Goal: Task Accomplishment & Management: Use online tool/utility

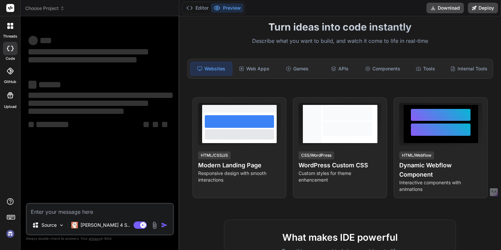
scroll to position [43, 0]
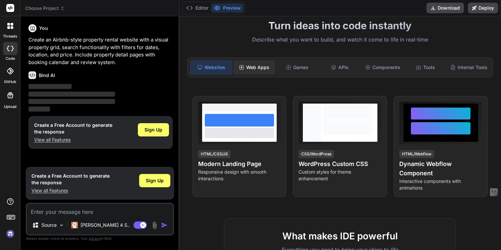
click at [253, 68] on div "Web Apps" at bounding box center [254, 67] width 41 height 14
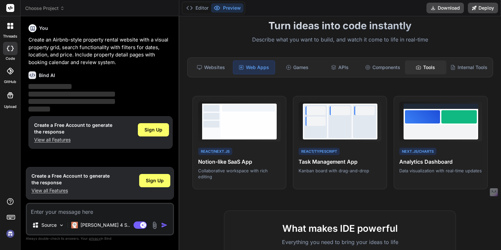
click at [413, 70] on div "Tools" at bounding box center [425, 67] width 41 height 14
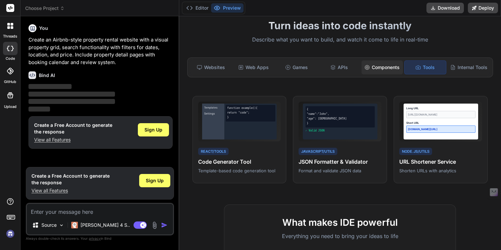
click at [395, 68] on div "Components" at bounding box center [382, 67] width 41 height 14
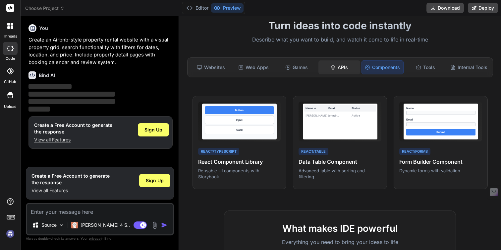
click at [348, 65] on div "APIs" at bounding box center [339, 67] width 41 height 14
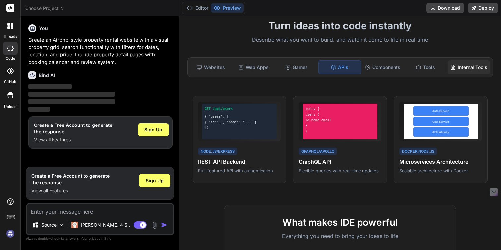
click at [455, 66] on icon at bounding box center [453, 67] width 5 height 5
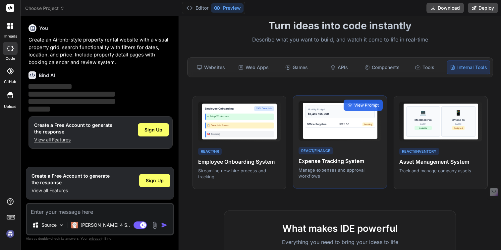
click at [322, 125] on div "Office Supplies" at bounding box center [317, 124] width 20 height 4
click at [358, 102] on span "View Prompt" at bounding box center [366, 105] width 25 height 6
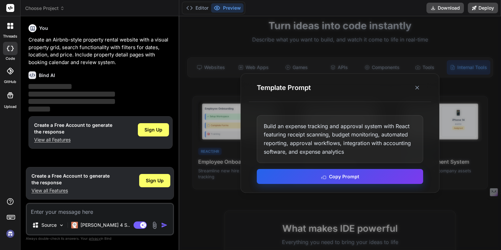
click at [340, 175] on button "Copy Prompt" at bounding box center [340, 176] width 166 height 15
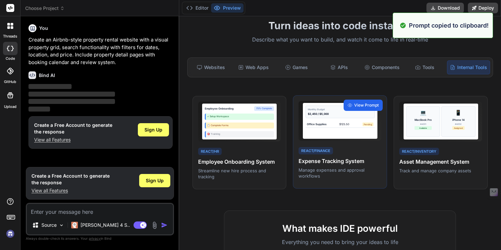
click at [372, 105] on span "View Prompt" at bounding box center [366, 105] width 25 height 6
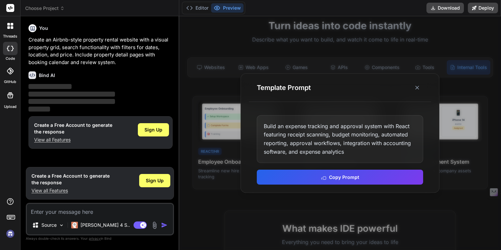
click at [418, 205] on div at bounding box center [340, 132] width 322 height 233
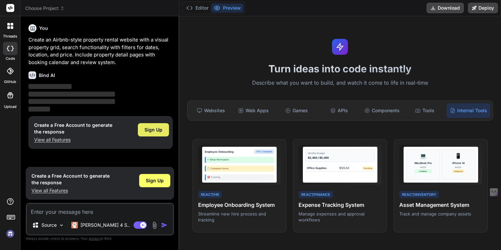
click at [154, 130] on span "Sign Up" at bounding box center [154, 129] width 18 height 7
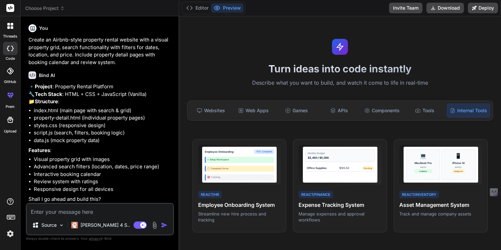
scroll to position [16, 0]
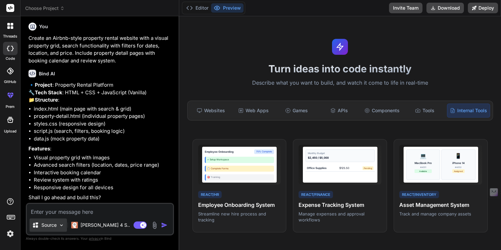
click at [50, 226] on p "Source" at bounding box center [48, 224] width 15 height 7
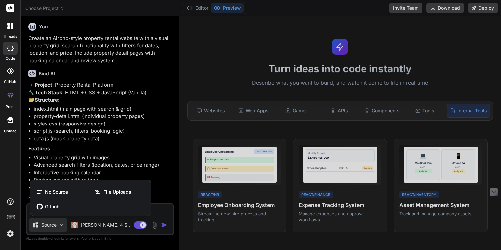
click at [53, 225] on div at bounding box center [250, 125] width 501 height 250
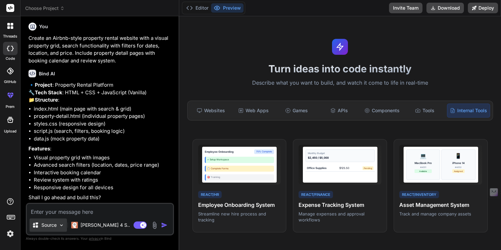
click at [59, 226] on img at bounding box center [62, 225] width 6 height 6
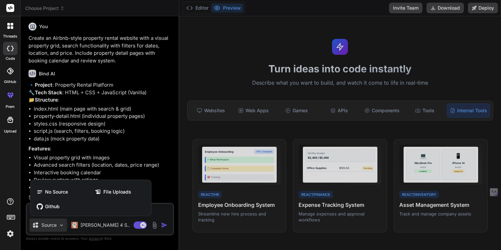
click at [59, 226] on div at bounding box center [250, 125] width 501 height 250
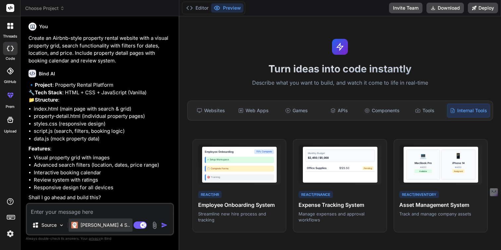
click at [81, 226] on p "[PERSON_NAME] 4 S.." at bounding box center [105, 224] width 49 height 7
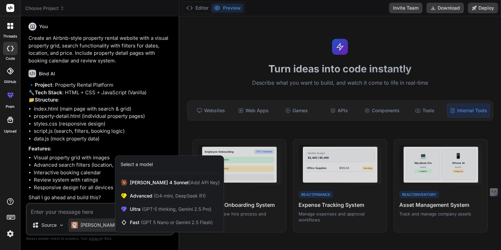
click at [81, 225] on div at bounding box center [250, 125] width 501 height 250
type textarea "x"
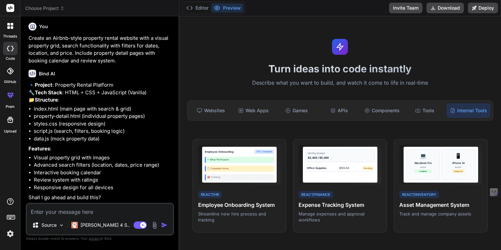
click at [107, 193] on div "🔹 Project : Property Rental Platform 🔧 Tech Stack : HTML + CSS + JavaScript (Va…" at bounding box center [101, 141] width 144 height 120
click at [107, 198] on p "Shall I go ahead and build this?" at bounding box center [101, 198] width 144 height 8
click at [102, 210] on textarea at bounding box center [100, 210] width 146 height 12
type textarea "y"
type textarea "x"
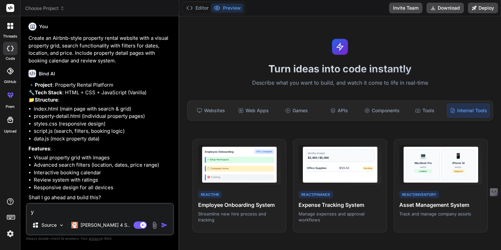
type textarea "ye"
type textarea "x"
type textarea "yes"
type textarea "x"
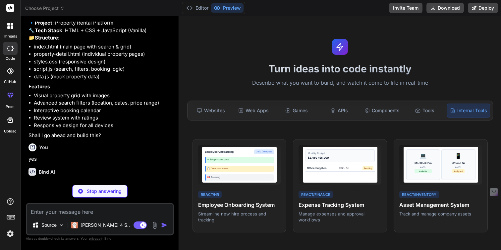
scroll to position [85, 0]
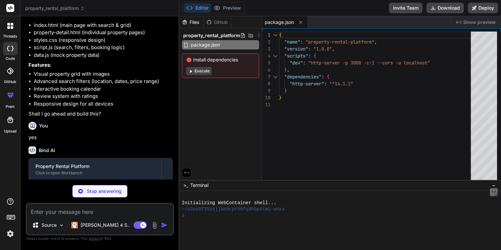
click at [199, 73] on button "Execute" at bounding box center [199, 71] width 26 height 8
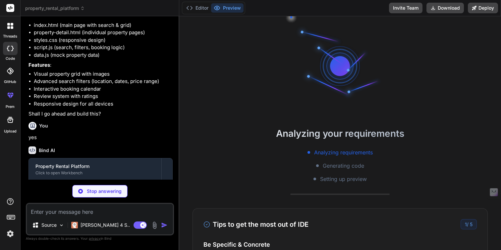
scroll to position [50, 0]
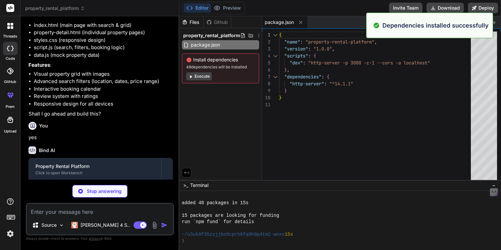
type textarea "x"
type textarea "</html>"
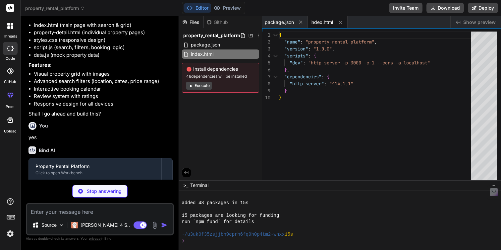
type textarea "x"
type textarea "</div> </div> </div> </main> <script src="data.js"></script> <script src="prope…"
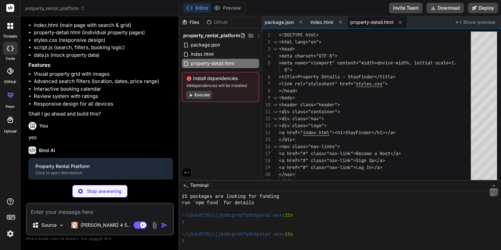
scroll to position [69, 0]
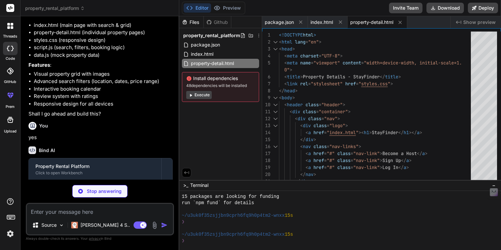
click at [206, 95] on button "Execute" at bounding box center [199, 95] width 26 height 8
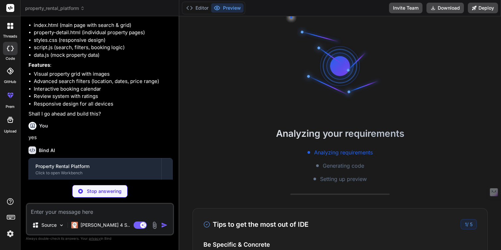
scroll to position [164, 0]
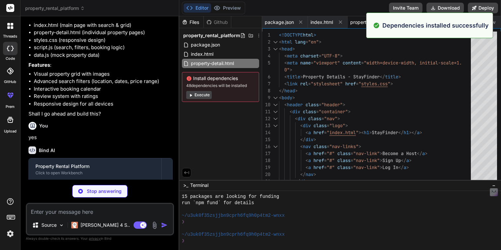
click at [205, 93] on button "Execute" at bounding box center [199, 95] width 26 height 8
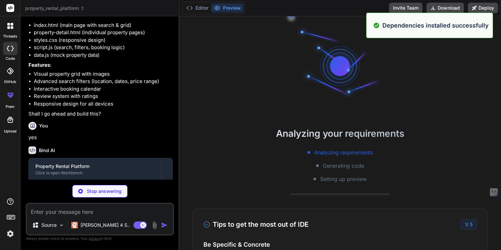
scroll to position [258, 0]
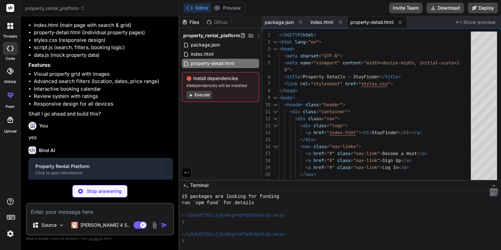
click at [205, 93] on button "Execute" at bounding box center [199, 95] width 26 height 8
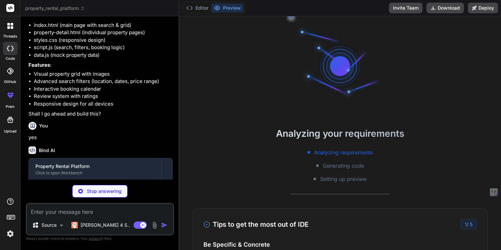
scroll to position [353, 0]
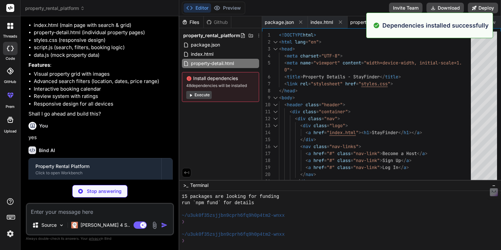
click at [206, 98] on button "Execute" at bounding box center [199, 95] width 26 height 8
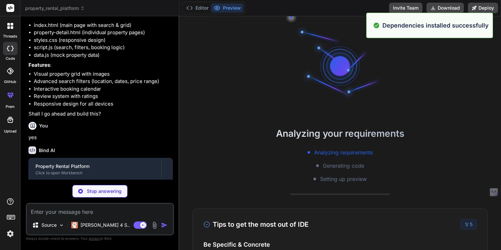
scroll to position [447, 0]
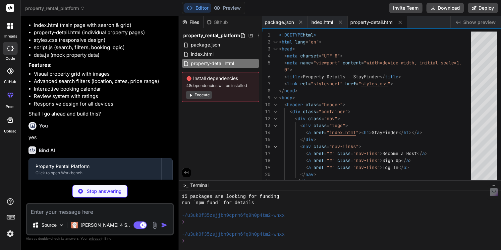
click at [214, 81] on span "Install dependencies" at bounding box center [220, 78] width 69 height 7
click at [214, 87] on span "48 dependencies will be installed" at bounding box center [220, 85] width 69 height 5
click at [207, 91] on button "Execute" at bounding box center [199, 95] width 26 height 8
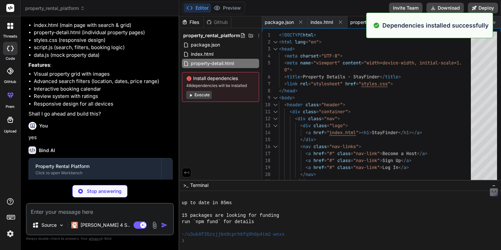
scroll to position [542, 0]
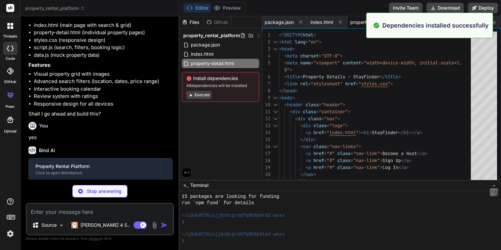
click at [207, 95] on button "Execute" at bounding box center [199, 95] width 26 height 8
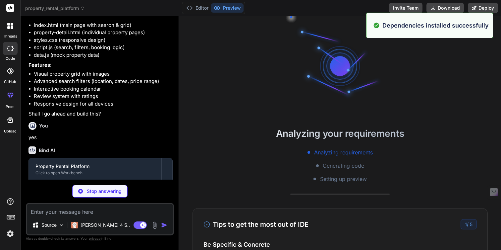
scroll to position [636, 0]
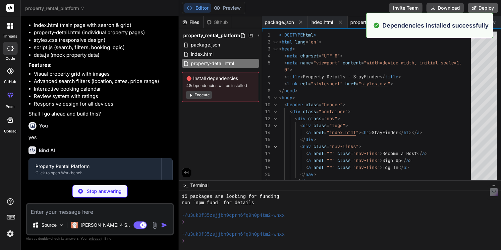
click at [490, 7] on button "Deploy" at bounding box center [483, 8] width 30 height 11
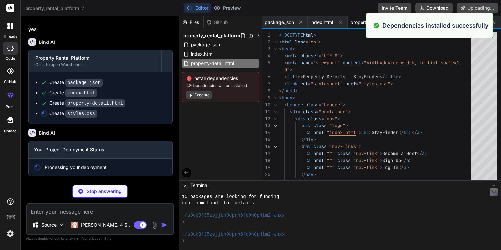
scroll to position [210, 0]
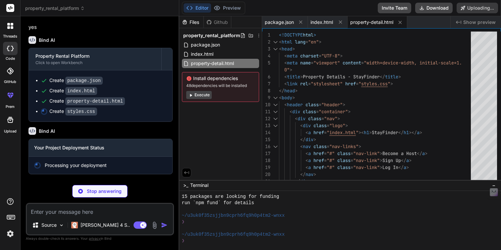
type textarea "x"
type textarea "} .nav-links { display: none; } }"
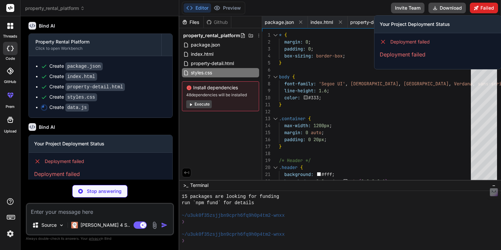
click at [471, 8] on button "Failed" at bounding box center [484, 8] width 28 height 11
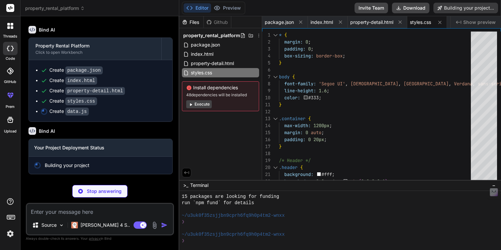
click at [196, 109] on div "Install dependencies 48 dependencies will be installed Execute" at bounding box center [220, 96] width 77 height 30
click at [197, 109] on div "Install dependencies 48 dependencies will be installed Execute" at bounding box center [220, 96] width 77 height 30
click at [202, 100] on div "Install dependencies 48 dependencies will be installed Execute" at bounding box center [220, 96] width 77 height 30
click at [202, 105] on button "Execute" at bounding box center [199, 104] width 26 height 8
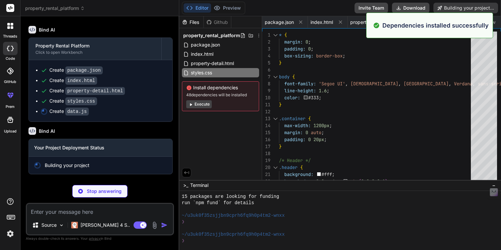
scroll to position [731, 0]
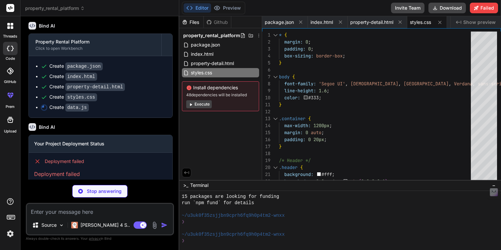
click at [226, 13] on div "Editor Preview Disabled until preview for your project is generated" at bounding box center [213, 8] width 63 height 13
click at [14, 31] on div at bounding box center [10, 26] width 14 height 14
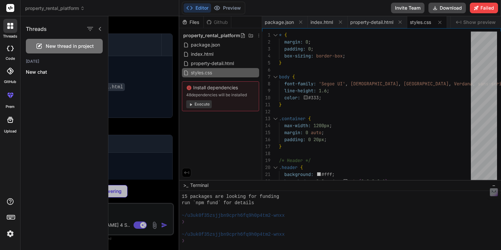
click at [64, 49] on div "New thread in project" at bounding box center [64, 46] width 77 height 15
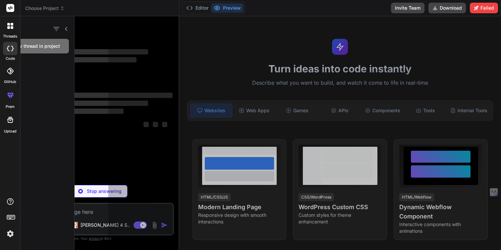
scroll to position [756, 0]
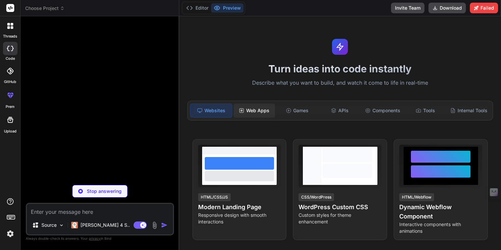
click at [247, 107] on div "Web Apps" at bounding box center [254, 110] width 41 height 14
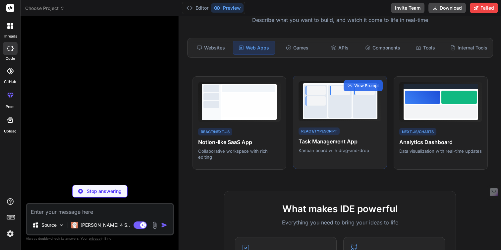
scroll to position [162, 0]
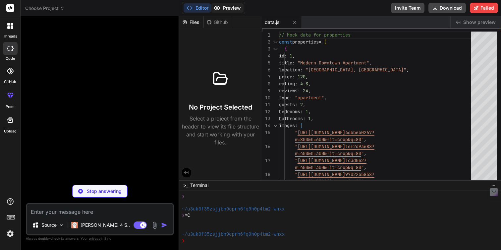
click at [223, 10] on button "Preview" at bounding box center [227, 7] width 32 height 9
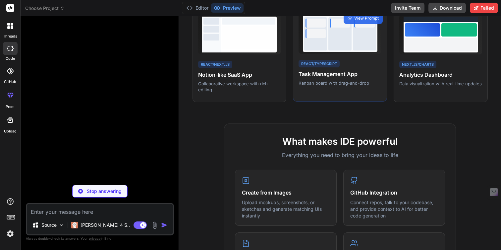
scroll to position [0, 0]
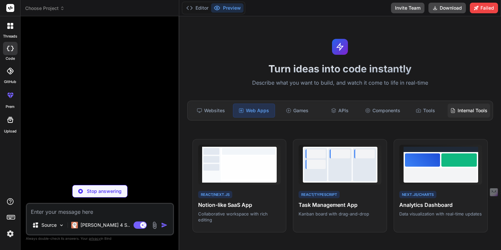
click at [452, 113] on icon at bounding box center [453, 110] width 5 height 5
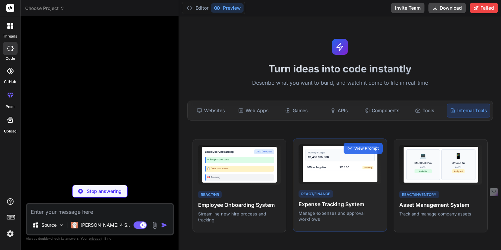
click at [317, 170] on div "Office Supplies $125.50 Pending" at bounding box center [340, 167] width 69 height 7
click at [355, 143] on div "View Prompt" at bounding box center [363, 148] width 39 height 11
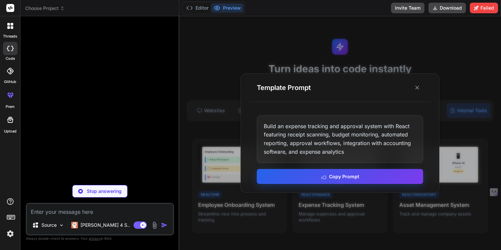
click at [334, 178] on button "Copy Prompt" at bounding box center [340, 176] width 166 height 15
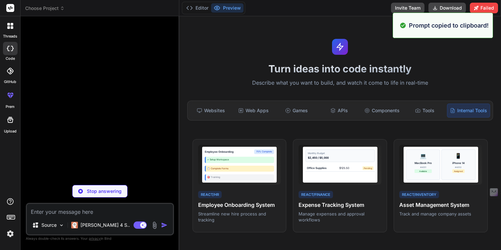
click at [11, 29] on icon at bounding box center [12, 27] width 3 height 3
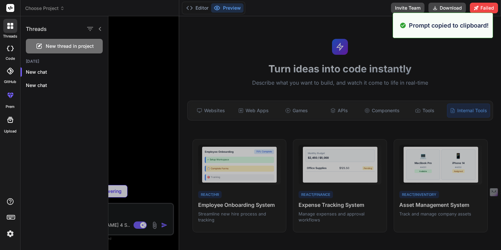
click at [45, 46] on div "New thread in project" at bounding box center [64, 46] width 77 height 15
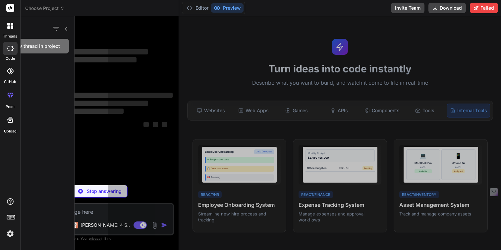
scroll to position [781, 0]
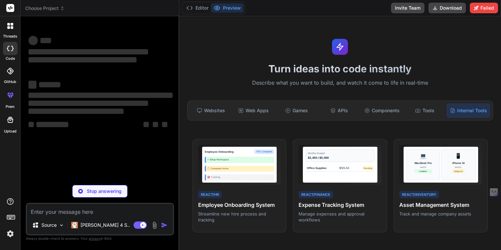
click at [99, 185] on div "Stop answering" at bounding box center [99, 191] width 55 height 13
type textarea "x"
click at [96, 211] on textarea at bounding box center [100, 210] width 146 height 12
paste textarea "Build an expense tracking and approval system with React featuring receipt scan…"
type textarea "Build an expense tracking and approval system with React featuring receipt scan…"
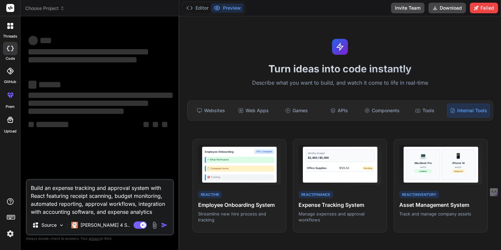
type textarea "x"
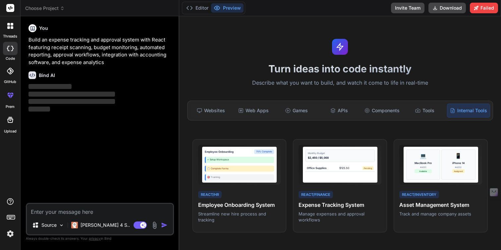
click at [4, 8] on div at bounding box center [10, 8] width 20 height 16
click at [10, 8] on icon at bounding box center [10, 8] width 5 height 4
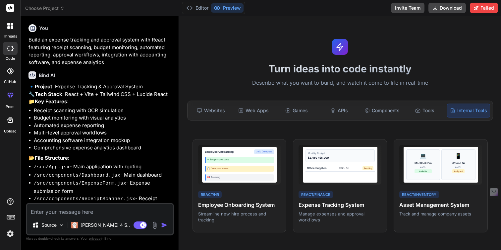
type textarea "x"
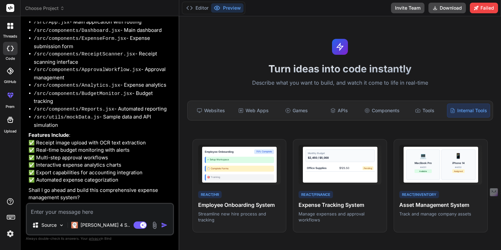
click at [90, 212] on textarea at bounding box center [100, 210] width 146 height 12
type textarea "t"
type textarea "x"
type textarea "te"
type textarea "x"
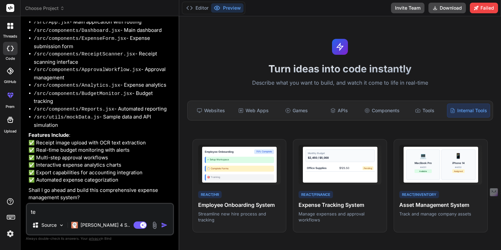
type textarea "t"
type textarea "x"
type textarea "y"
type textarea "x"
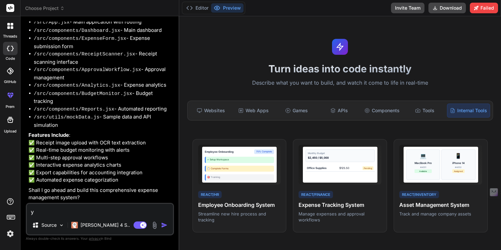
type textarea "ye"
type textarea "x"
type textarea "yes"
type textarea "x"
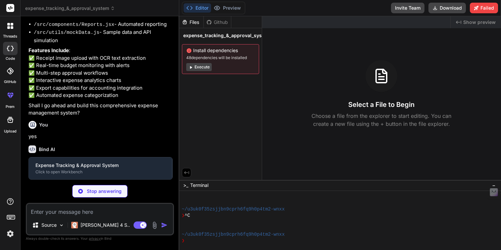
scroll to position [259, 0]
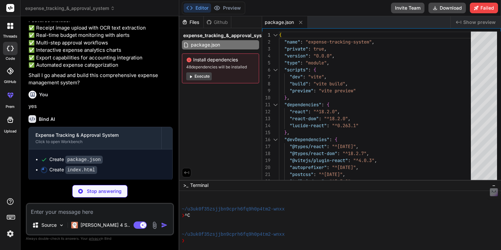
type textarea "x"
type textarea "<div id="root"></div> <script type="module" src="/src/main.jsx"></script> </bod…"
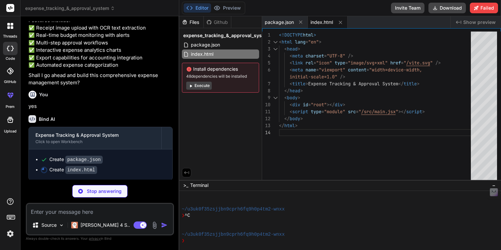
type textarea "x"
type textarea "}"
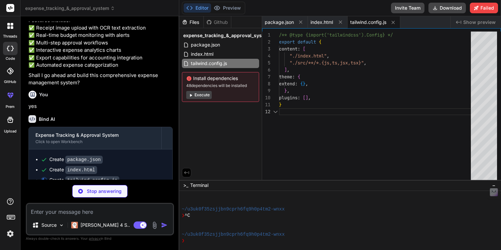
scroll to position [7, 0]
type textarea "x"
type textarea "export default { plugins: { tailwindcss: {}, autoprefixer: {}, }, }"
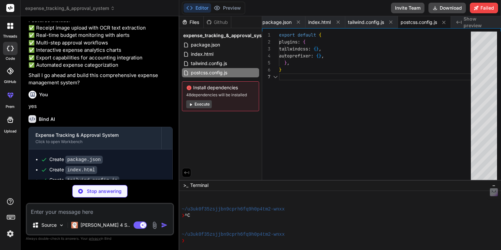
scroll to position [42, 0]
type textarea "x"
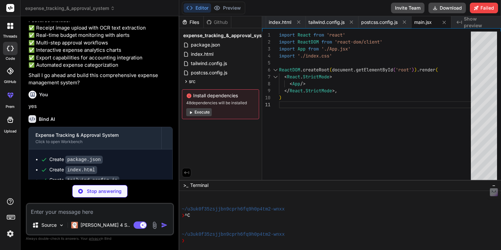
type textarea "x"
type textarea ".btn-danger { @apply bg-red-600 text-white px-4 py-2 rounded-md hover:bg-red-70…"
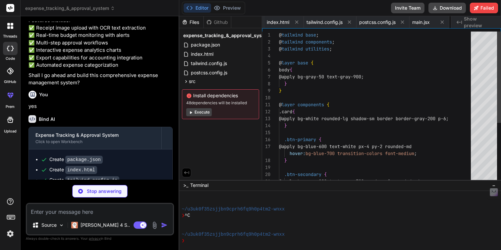
scroll to position [0, 84]
type textarea "x"
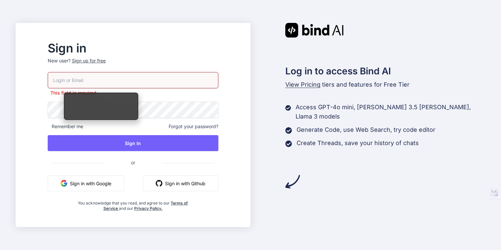
click at [117, 181] on button "Sign in with Google" at bounding box center [86, 183] width 77 height 16
